Goal: Information Seeking & Learning: Check status

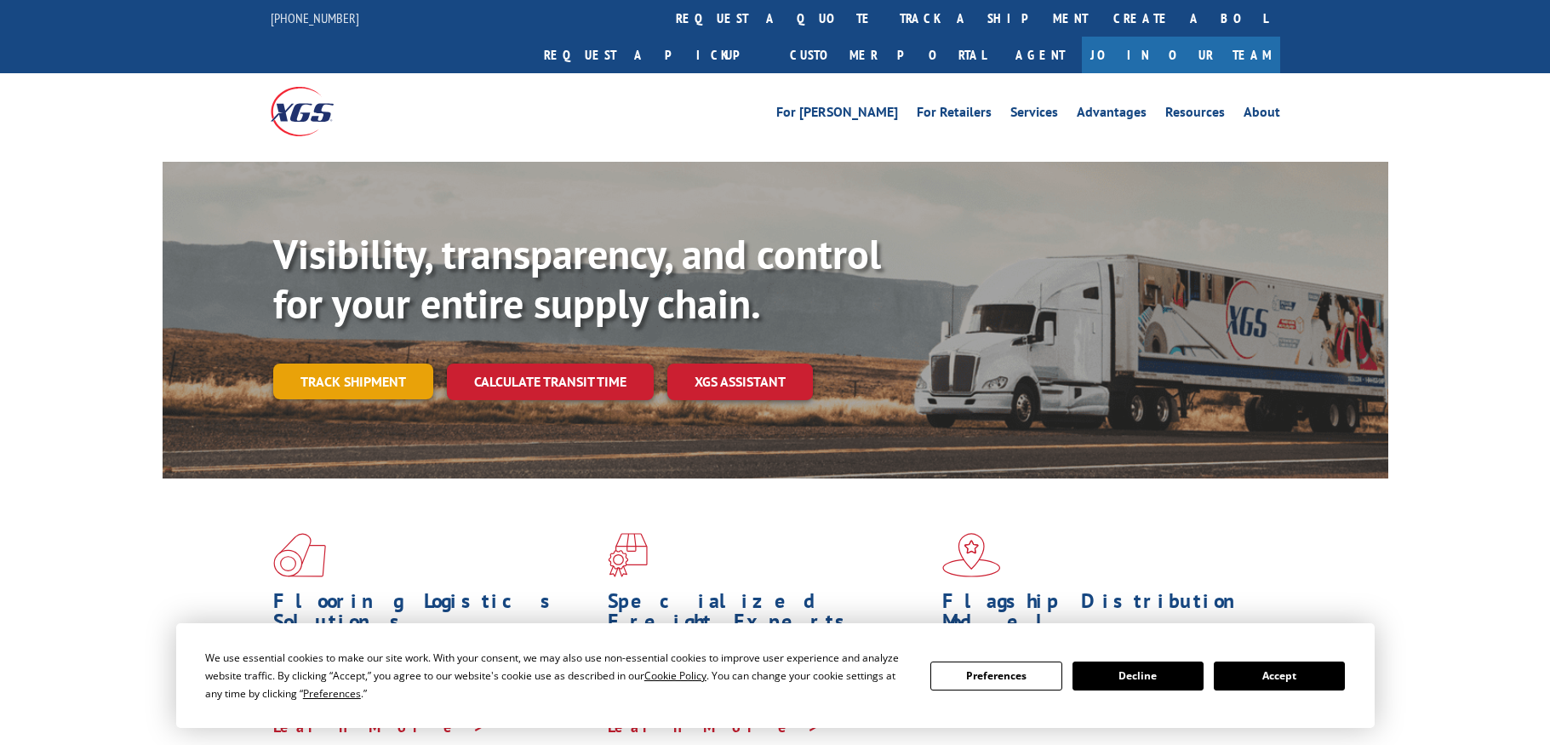
click at [342, 364] on link "Track shipment" at bounding box center [353, 382] width 160 height 36
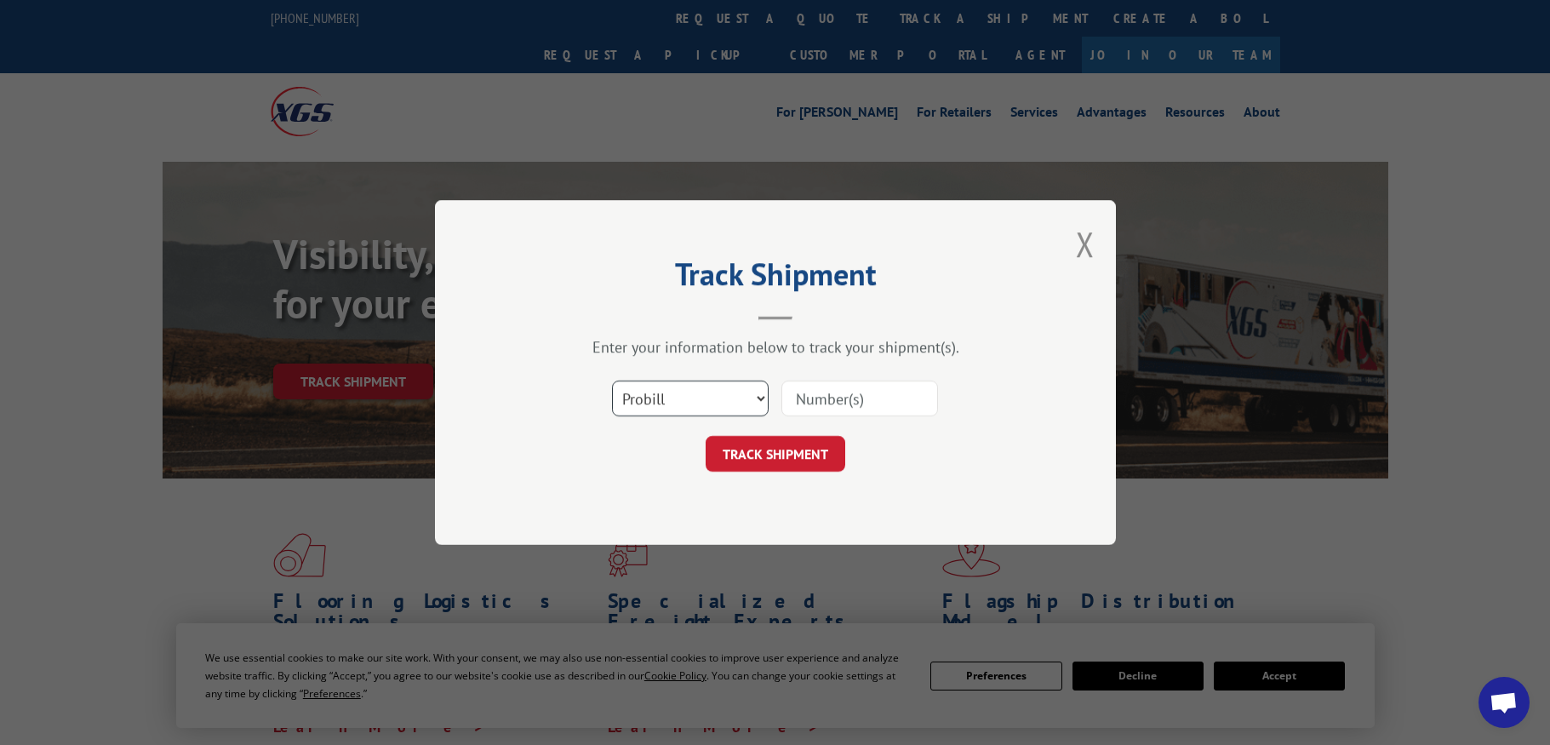
click at [650, 406] on select "Select category... Probill BOL PO" at bounding box center [690, 399] width 157 height 36
select select "bol"
click at [612, 381] on select "Select category... Probill BOL PO" at bounding box center [690, 399] width 157 height 36
click at [836, 392] on input at bounding box center [860, 399] width 157 height 36
type input "2842066"
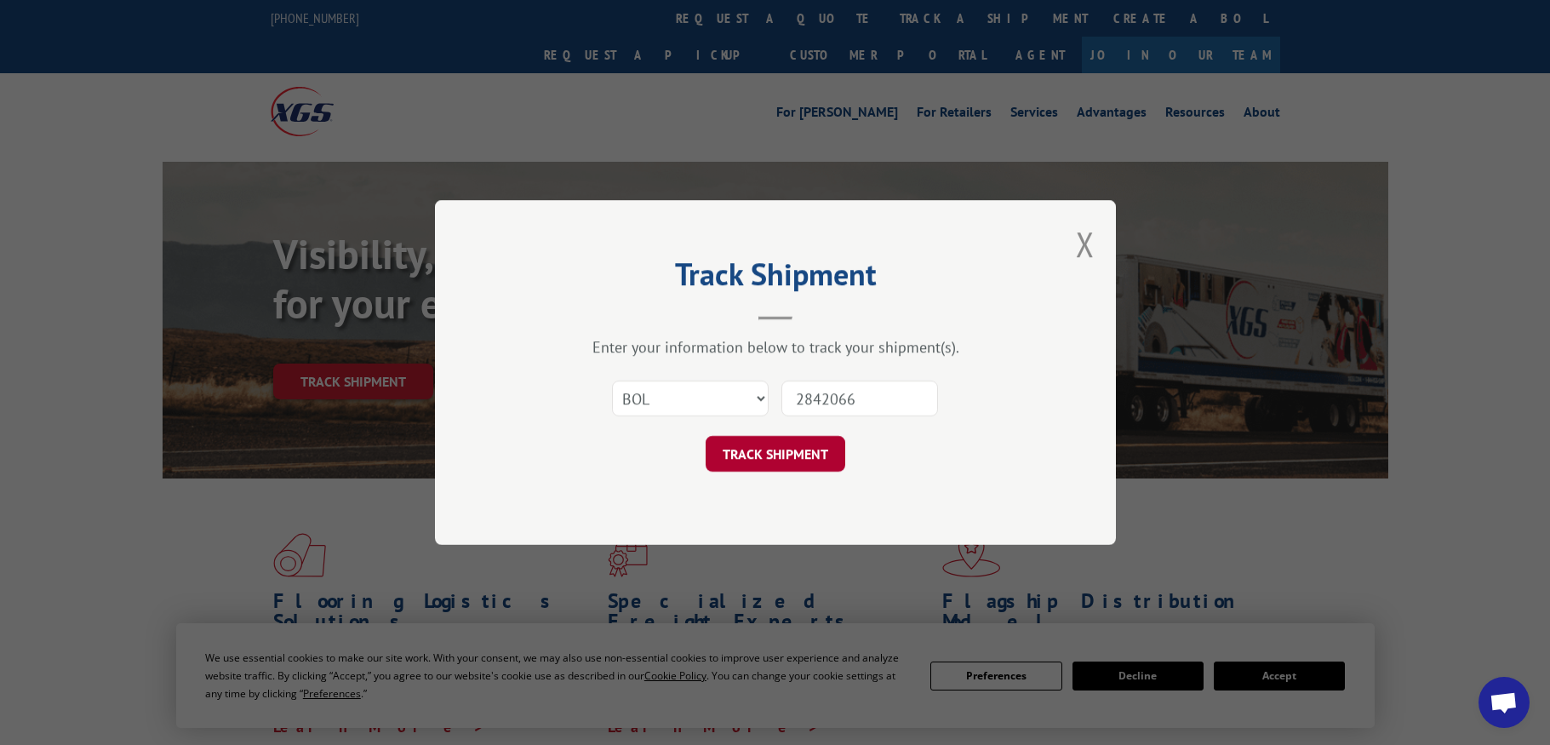
click at [801, 461] on button "TRACK SHIPMENT" at bounding box center [776, 454] width 140 height 36
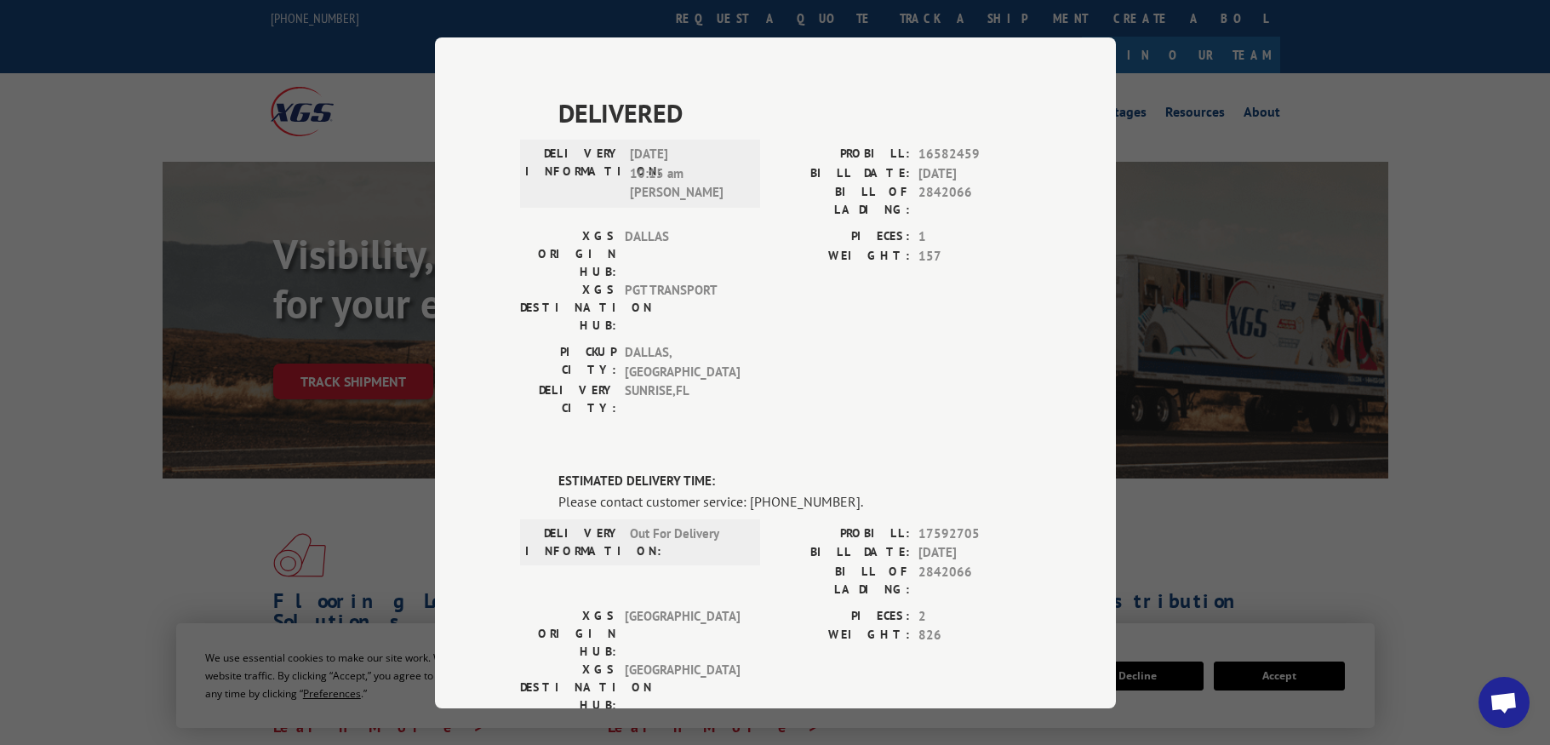
scroll to position [747, 0]
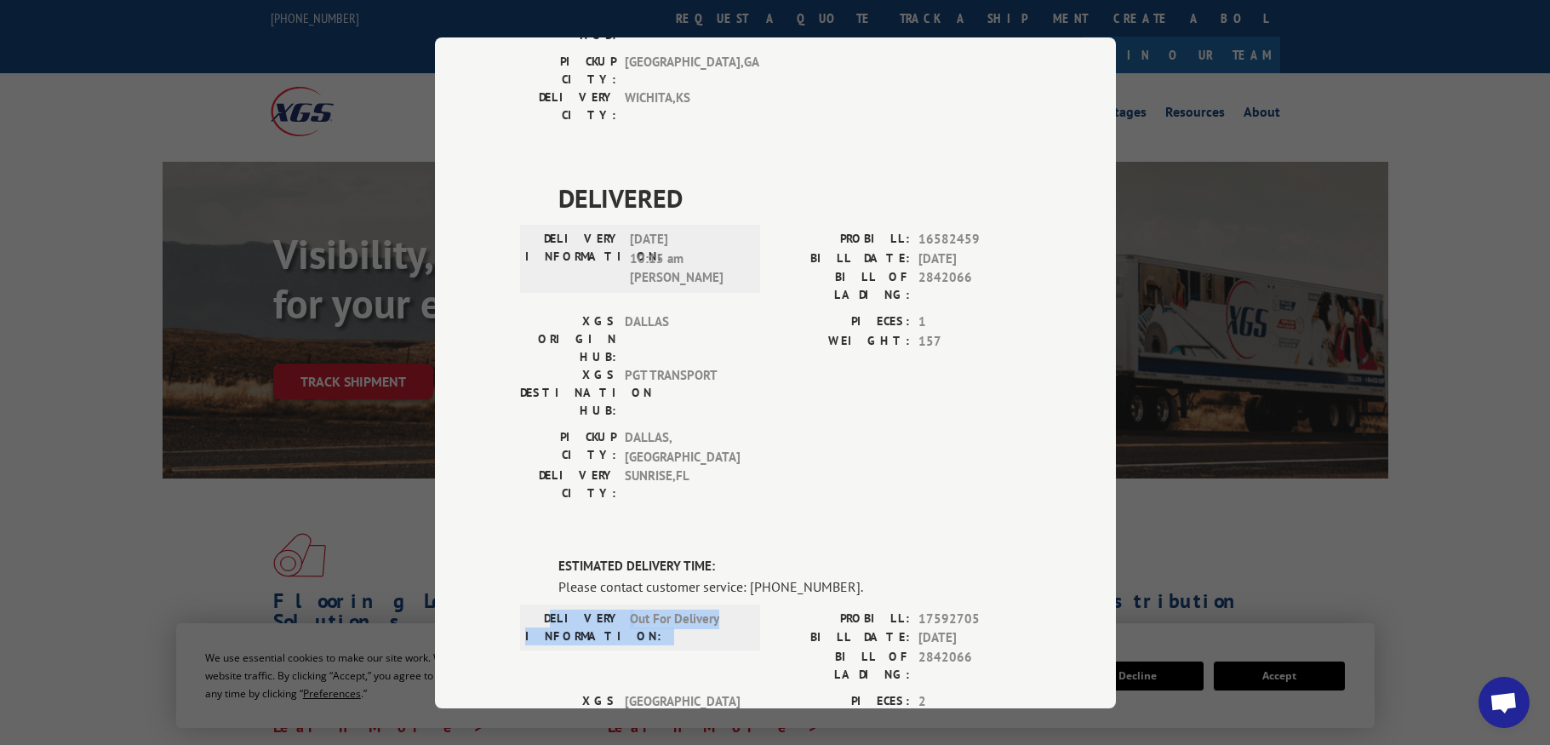
drag, startPoint x: 569, startPoint y: 325, endPoint x: 725, endPoint y: 326, distance: 155.8
click at [725, 609] on div "DELIVERY INFORMATION: Out For Delivery" at bounding box center [640, 627] width 230 height 36
